Goal: Task Accomplishment & Management: Manage account settings

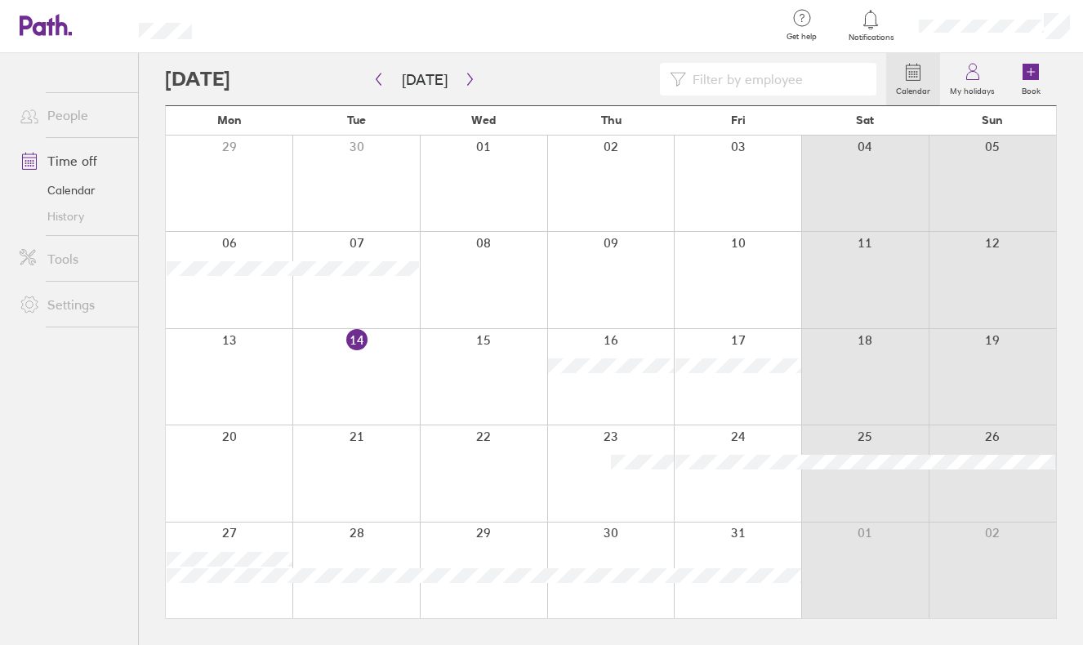
click at [476, 90] on div at bounding box center [525, 79] width 721 height 33
click at [467, 83] on icon "button" at bounding box center [470, 79] width 12 height 13
